Goal: Task Accomplishment & Management: Manage account settings

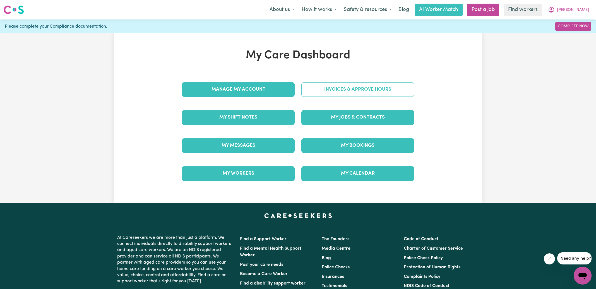
click at [309, 93] on link "Invoices & Approve Hours" at bounding box center [358, 89] width 113 height 15
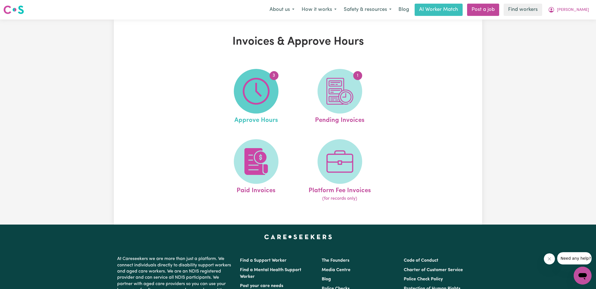
click at [273, 85] on span "3" at bounding box center [256, 91] width 45 height 45
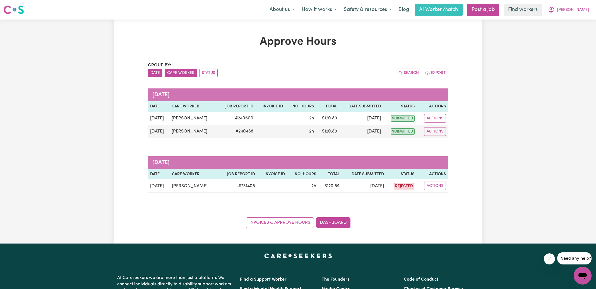
click at [180, 73] on button "Care Worker" at bounding box center [181, 73] width 32 height 9
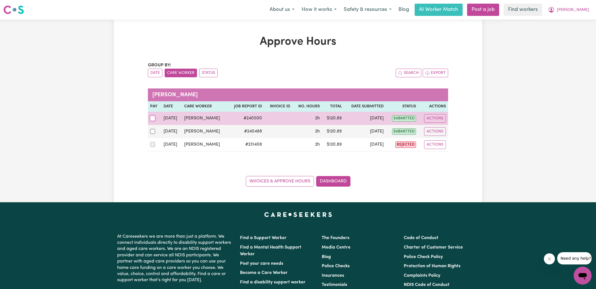
click at [153, 119] on input "checkbox" at bounding box center [152, 118] width 5 height 5
checkbox input "true"
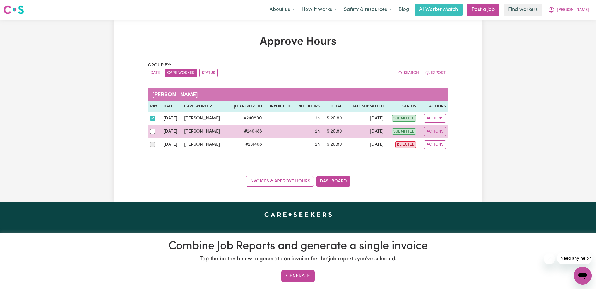
click at [153, 128] on div at bounding box center [154, 131] width 9 height 7
click at [153, 129] on input "checkbox" at bounding box center [152, 131] width 5 height 5
checkbox input "true"
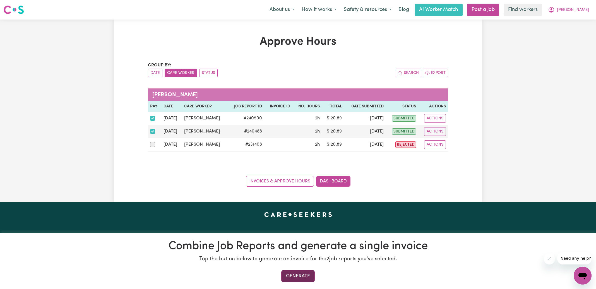
click at [300, 278] on button "Generate" at bounding box center [298, 276] width 34 height 12
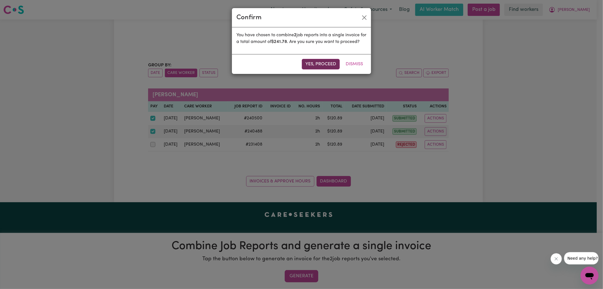
click at [330, 70] on button "Yes, proceed" at bounding box center [321, 64] width 38 height 11
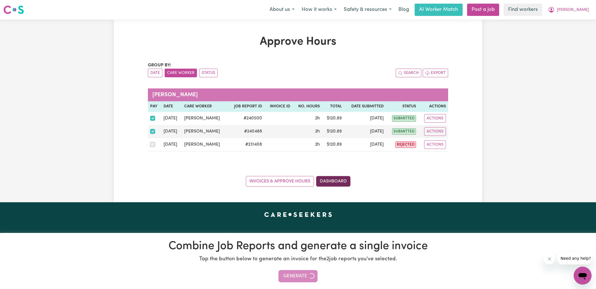
click at [343, 181] on link "Dashboard" at bounding box center [333, 181] width 34 height 11
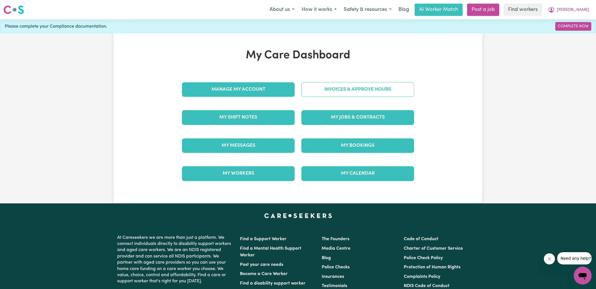
click at [354, 88] on link "Invoices & Approve Hours" at bounding box center [358, 89] width 113 height 15
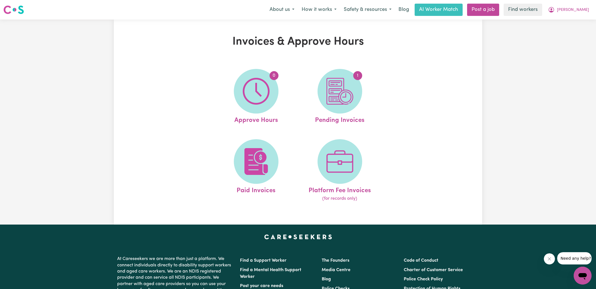
click at [354, 88] on span "1" at bounding box center [340, 91] width 45 height 45
